Goal: Information Seeking & Learning: Compare options

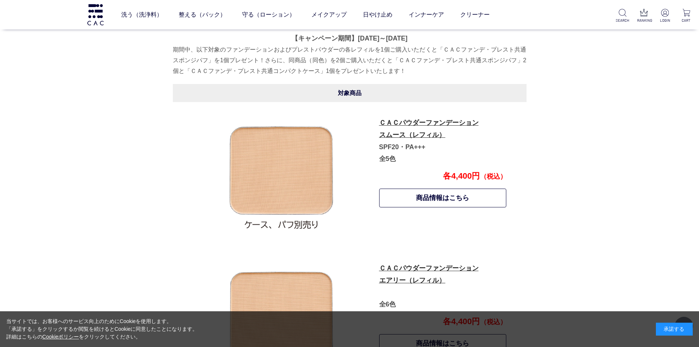
scroll to position [279, 0]
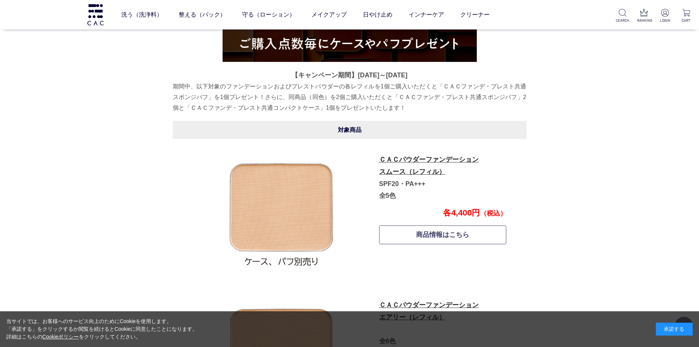
click at [431, 236] on link "商品情報はこちら" at bounding box center [443, 235] width 128 height 19
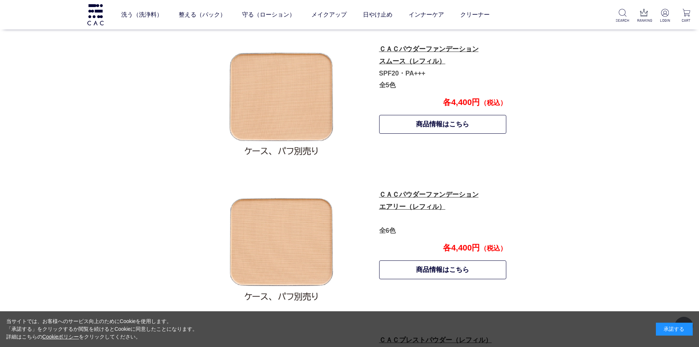
scroll to position [427, 0]
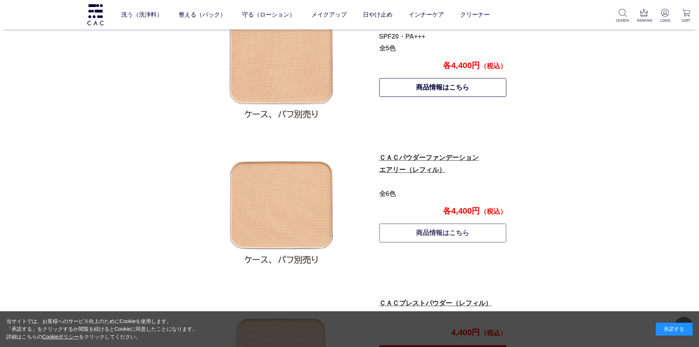
click at [441, 235] on link "商品情報はこちら" at bounding box center [443, 233] width 128 height 19
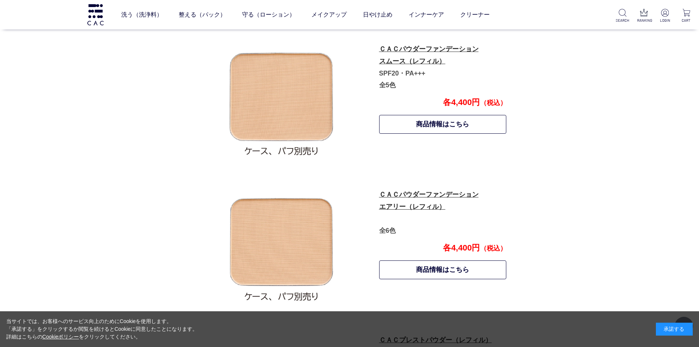
scroll to position [353, 0]
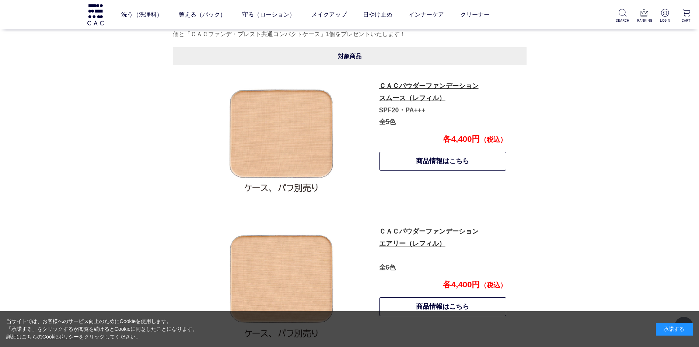
click at [415, 91] on p "ＣＡＣパウダーファンデーション スムース（レフィル） SPF20・PA+++ 全5色" at bounding box center [442, 104] width 127 height 48
click at [432, 162] on link "商品情報はこちら" at bounding box center [443, 161] width 128 height 19
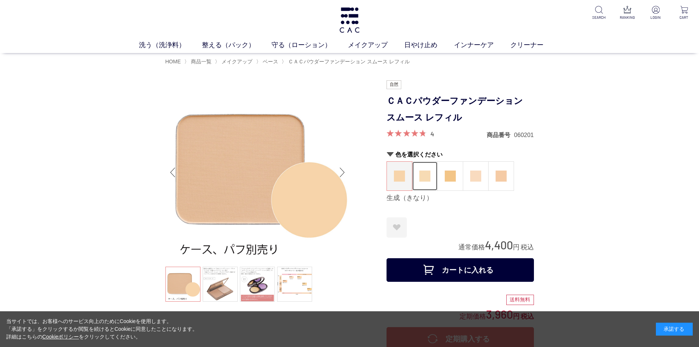
click at [424, 177] on img at bounding box center [425, 176] width 11 height 11
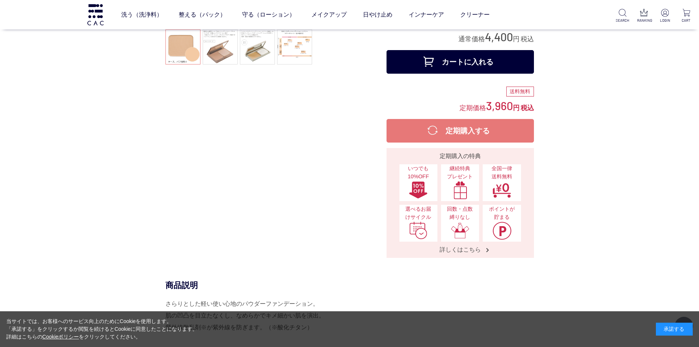
scroll to position [37, 0]
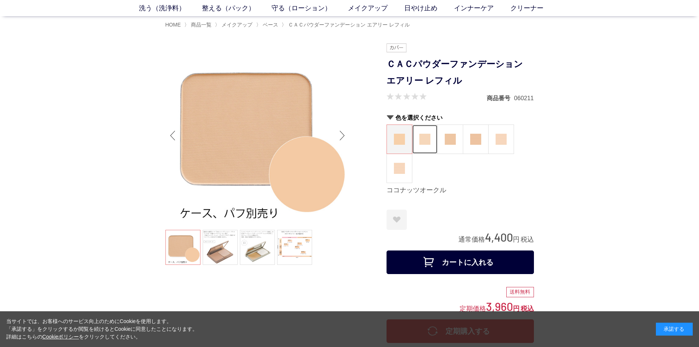
click at [422, 138] on img at bounding box center [425, 139] width 11 height 11
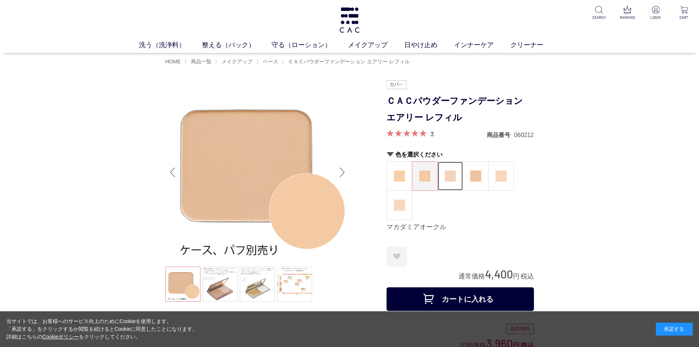
click at [448, 177] on img at bounding box center [450, 176] width 11 height 11
click at [475, 175] on img at bounding box center [475, 176] width 11 height 11
click at [503, 175] on img at bounding box center [501, 176] width 11 height 11
click at [400, 211] on figure at bounding box center [399, 205] width 25 height 29
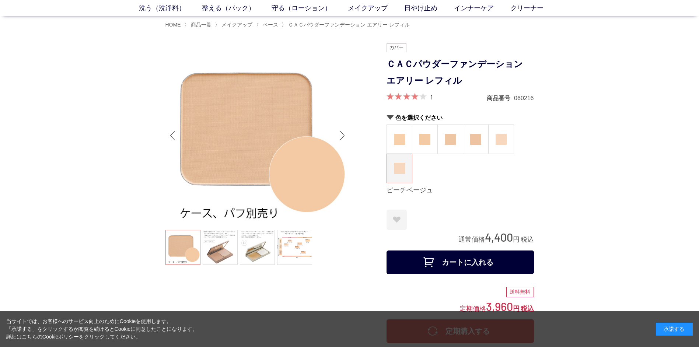
click at [341, 136] on div "Next slide" at bounding box center [342, 135] width 15 height 29
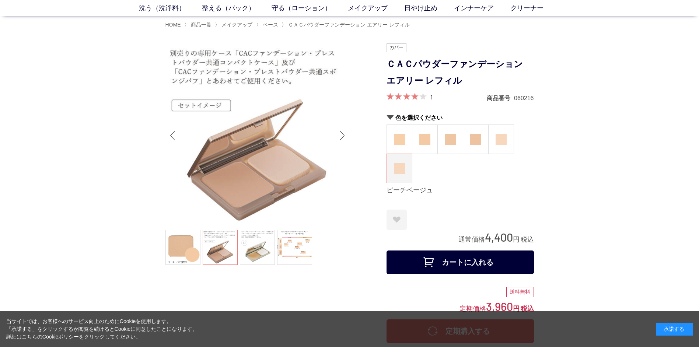
click at [341, 139] on div "Next slide" at bounding box center [342, 135] width 15 height 29
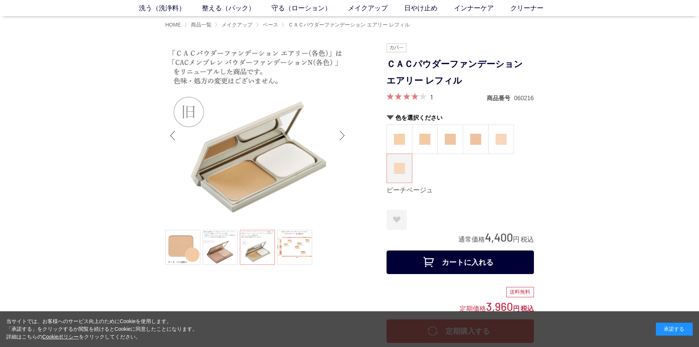
click at [343, 136] on div "Next slide" at bounding box center [342, 135] width 15 height 29
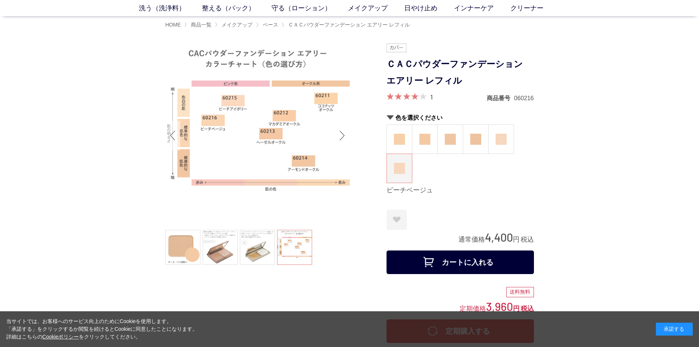
click at [170, 135] on div "Previous slide" at bounding box center [173, 135] width 15 height 29
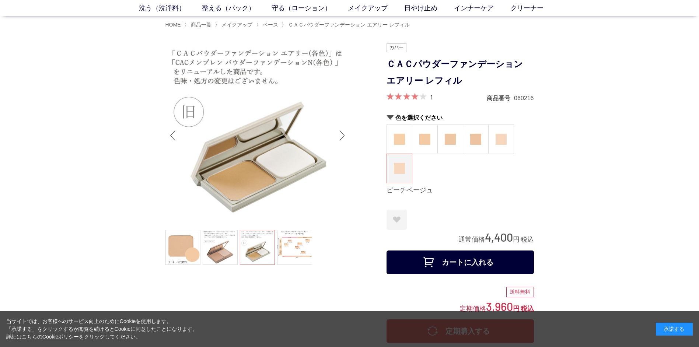
click at [341, 135] on div "Next slide" at bounding box center [342, 135] width 15 height 29
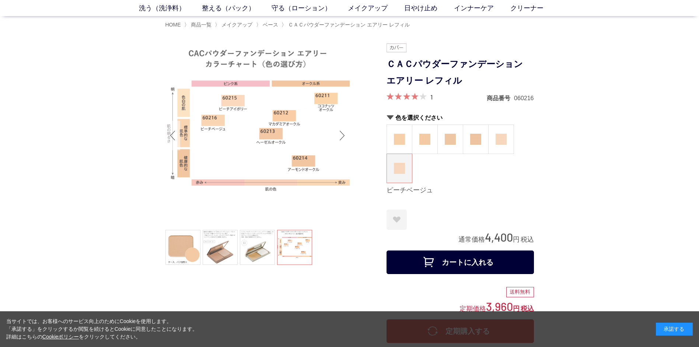
click at [171, 136] on div "Previous slide" at bounding box center [173, 135] width 15 height 29
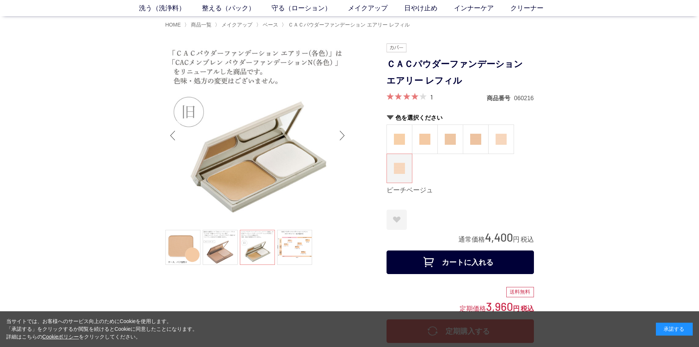
click at [171, 136] on div "Previous slide" at bounding box center [173, 135] width 15 height 29
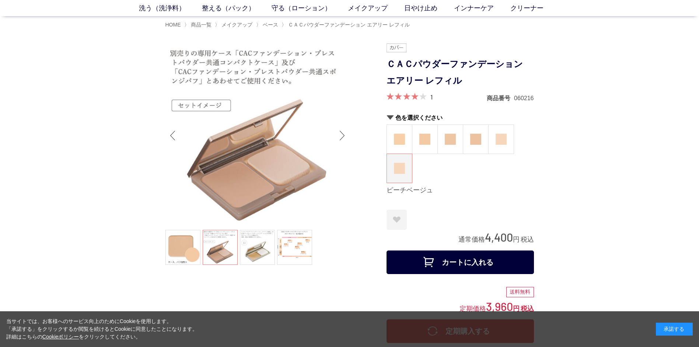
click at [171, 136] on div "Previous slide" at bounding box center [173, 135] width 15 height 29
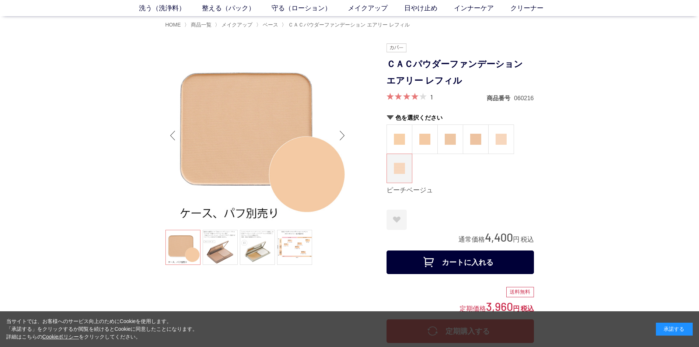
scroll to position [0, 0]
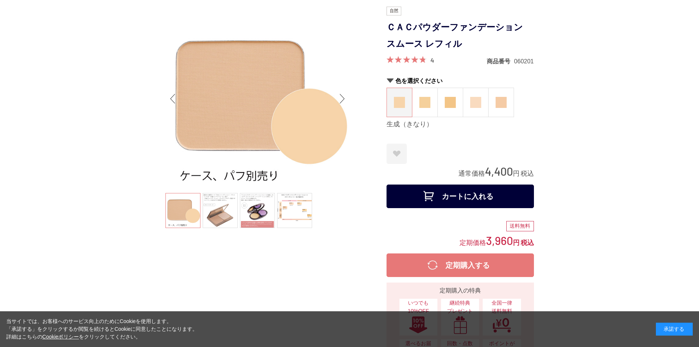
scroll to position [37, 0]
